Goal: Book appointment/travel/reservation

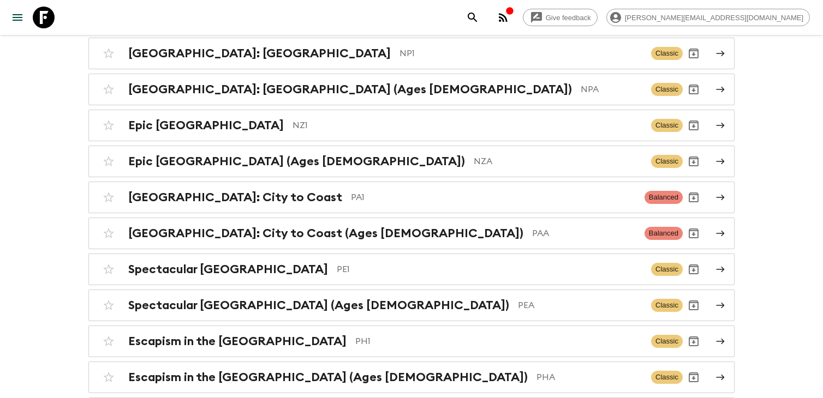
scroll to position [3674, 0]
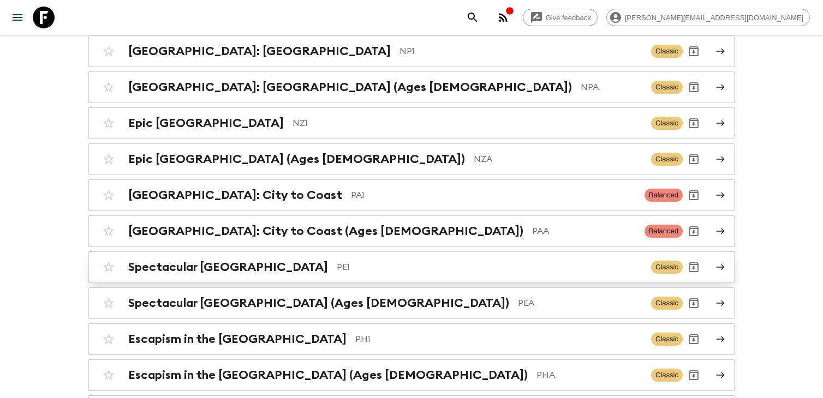
click at [337, 261] on p "PE1" at bounding box center [490, 267] width 306 height 13
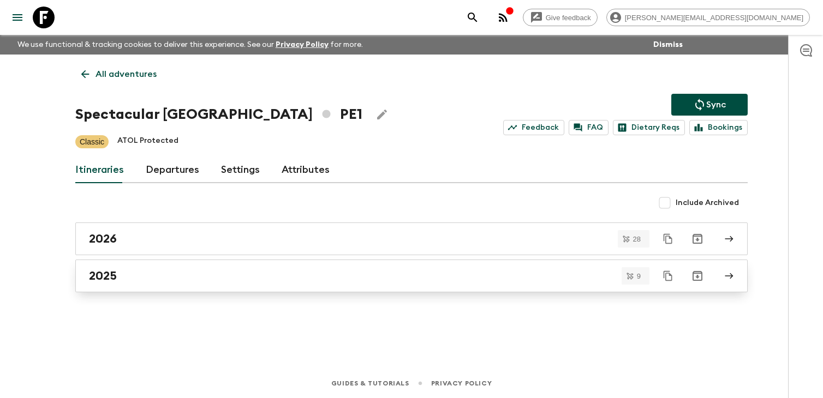
click at [205, 280] on div "2025" at bounding box center [401, 276] width 624 height 14
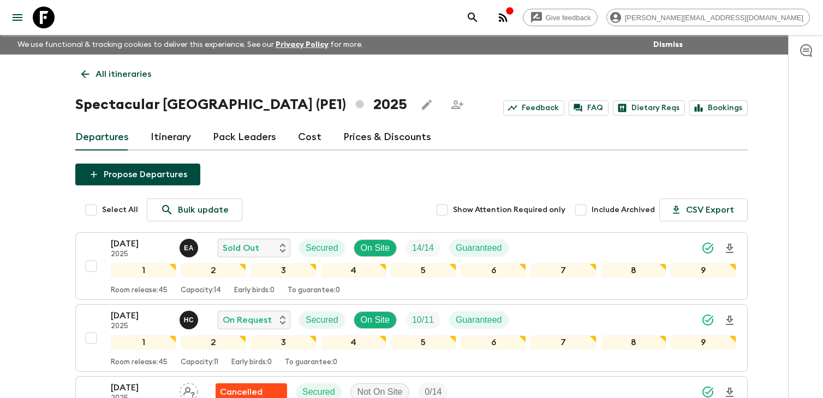
click at [587, 210] on input "Include Archived" at bounding box center [581, 210] width 22 height 22
checkbox input "true"
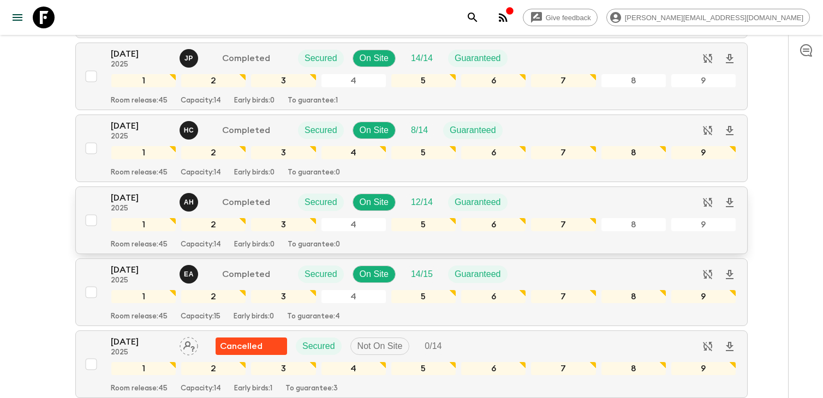
scroll to position [1053, 0]
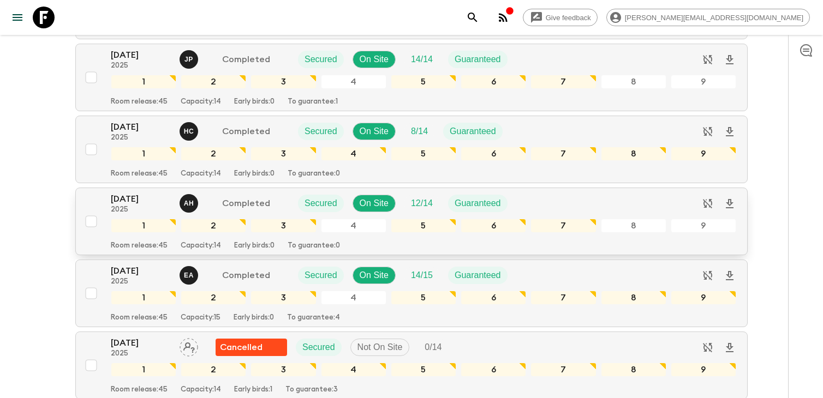
click at [148, 199] on p "[DATE]" at bounding box center [141, 199] width 60 height 13
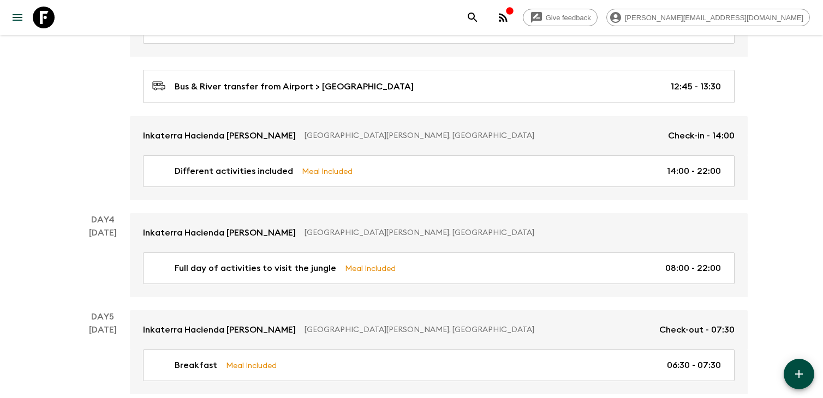
scroll to position [796, 0]
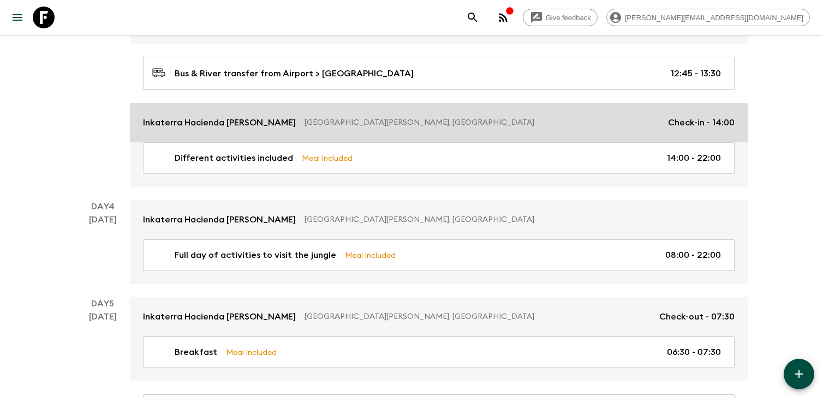
click at [381, 121] on p "[GEOGRAPHIC_DATA][PERSON_NAME], [GEOGRAPHIC_DATA]" at bounding box center [482, 122] width 355 height 11
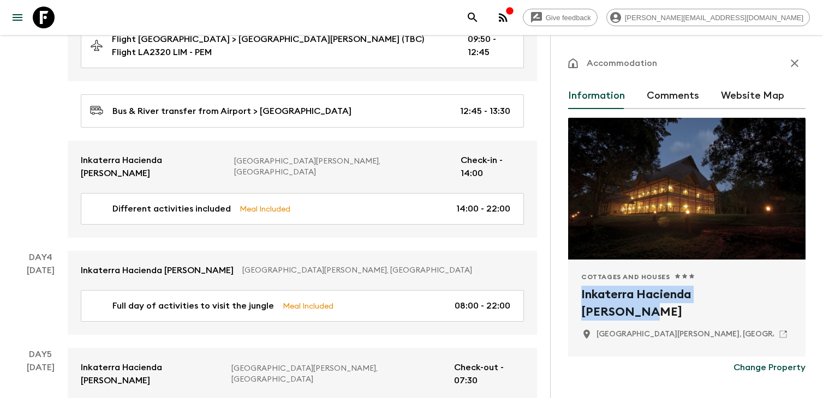
drag, startPoint x: 578, startPoint y: 297, endPoint x: 772, endPoint y: 294, distance: 193.2
click at [772, 294] on div "Cottages and Houses 1 Star 2 Stars 3 Stars 4 Stars 5 Stars Inkaterra Hacienda […" at bounding box center [686, 308] width 237 height 97
copy h2 "Inkaterra Hacienda [PERSON_NAME]"
